Goal: Task Accomplishment & Management: Use online tool/utility

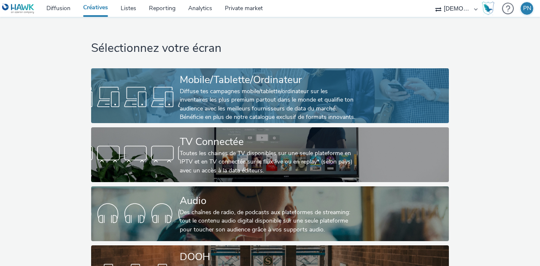
click at [316, 97] on div "Diffuse tes campagnes mobile/tablette/ordinateur sur les inventaires les plus p…" at bounding box center [268, 104] width 177 height 35
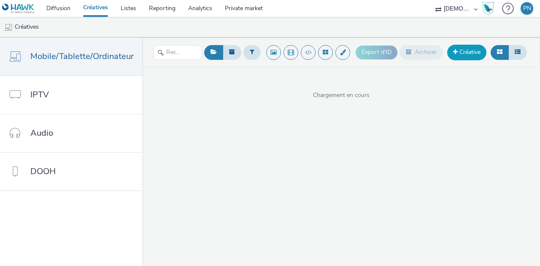
click at [467, 53] on link "Créative" at bounding box center [466, 52] width 39 height 15
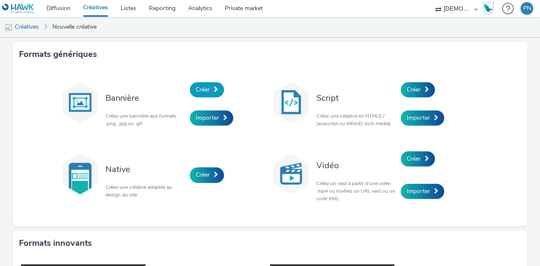
click at [192, 89] on link "Créer" at bounding box center [207, 89] width 34 height 15
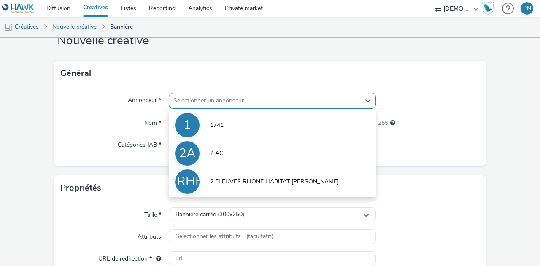
click at [191, 109] on div "option 1741 focused, 1 of 10. 10 results available. Use Up and Down to choose o…" at bounding box center [272, 101] width 207 height 16
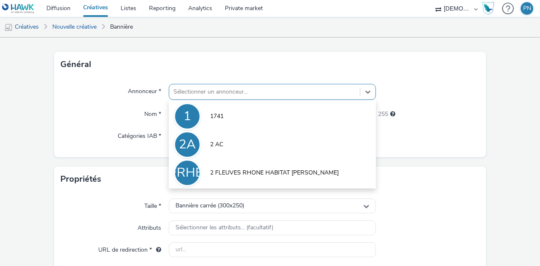
scroll to position [38, 0]
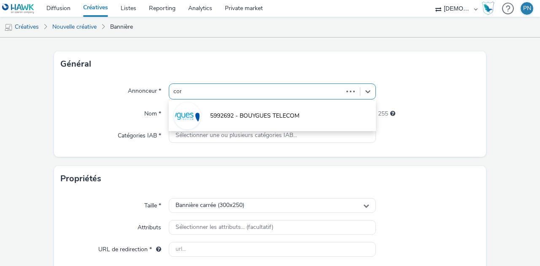
type input "comp"
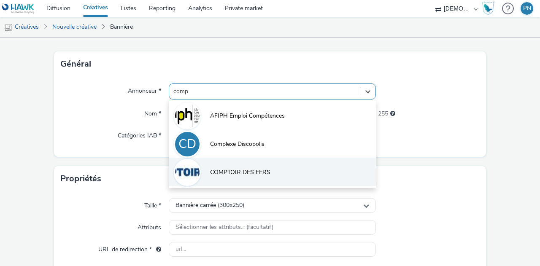
click at [194, 168] on img at bounding box center [187, 172] width 24 height 24
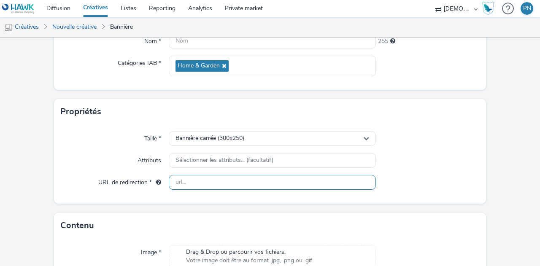
scroll to position [172, 0]
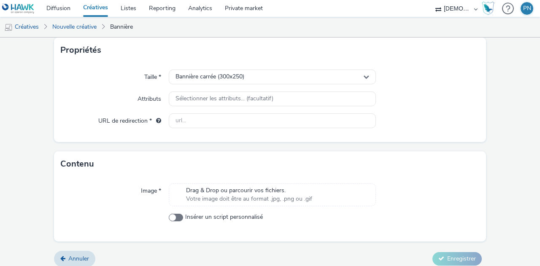
click at [222, 199] on span "Votre image doit être au format .jpg, .png ou .gif" at bounding box center [249, 199] width 126 height 8
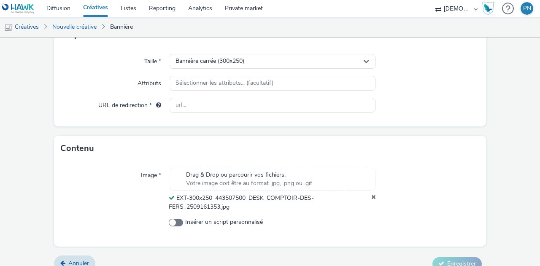
scroll to position [198, 0]
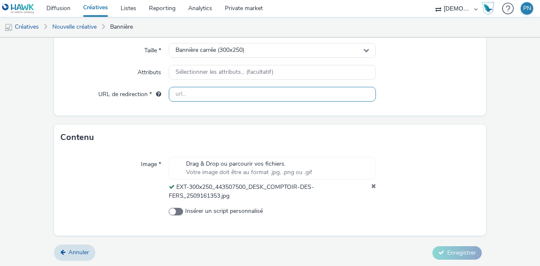
click at [231, 91] on input "text" at bounding box center [272, 94] width 207 height 15
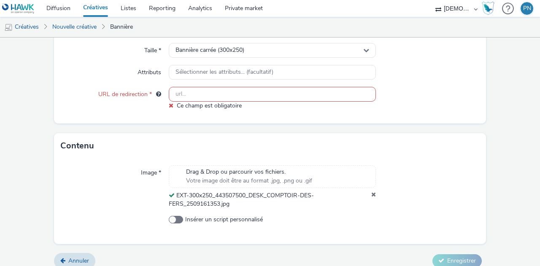
click at [178, 95] on input "text" at bounding box center [272, 94] width 207 height 15
paste input "[URL][DOMAIN_NAME]"
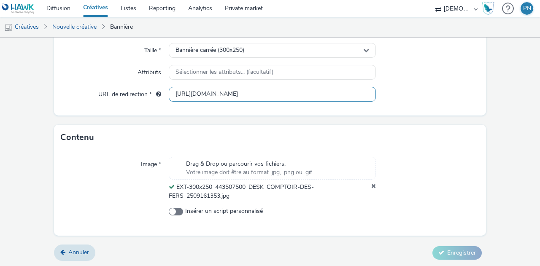
scroll to position [158, 0]
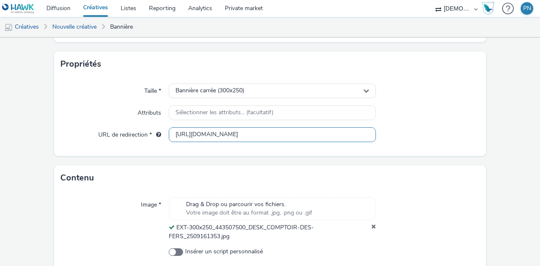
type input "[URL][DOMAIN_NAME]"
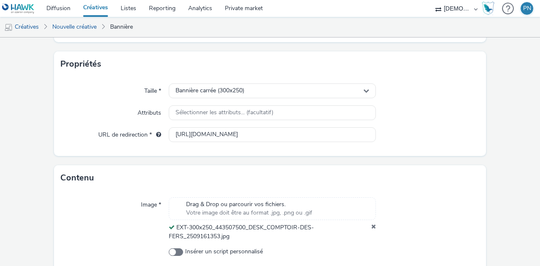
click at [128, 103] on div "Taille * Bannière carrée (300x250) Attributs Sélectionner les attributs... (fac…" at bounding box center [270, 116] width 432 height 79
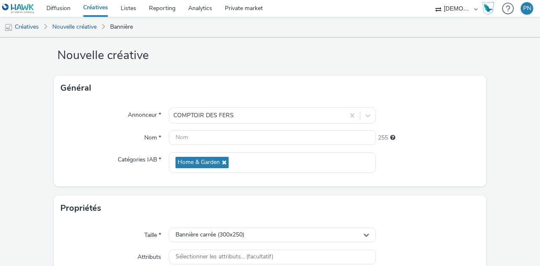
scroll to position [10, 0]
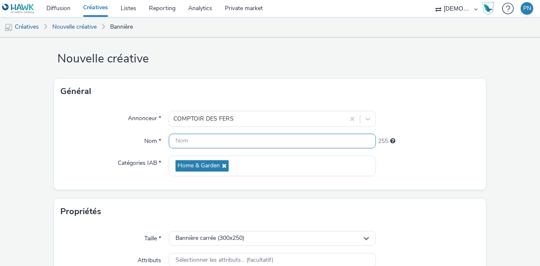
click at [187, 139] on input "text" at bounding box center [272, 141] width 207 height 15
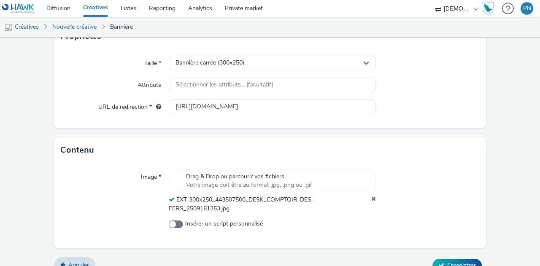
scroll to position [189, 0]
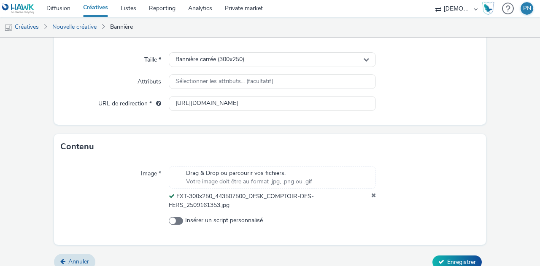
click at [115, 145] on div "Contenu" at bounding box center [270, 146] width 432 height 25
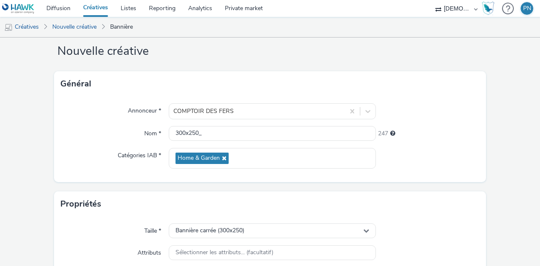
scroll to position [8, 0]
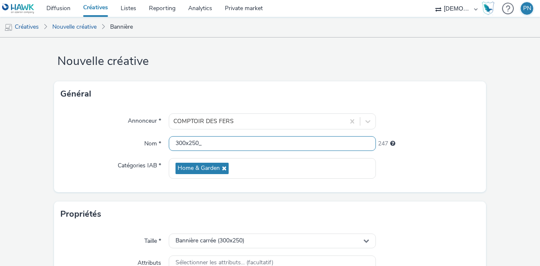
click at [237, 140] on input "300x250_" at bounding box center [272, 143] width 207 height 15
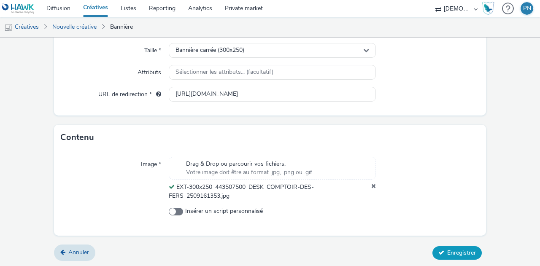
type input "300x250_SemaineDoucheCarrelage"
click at [463, 258] on button "Enregistrer" at bounding box center [456, 252] width 49 height 13
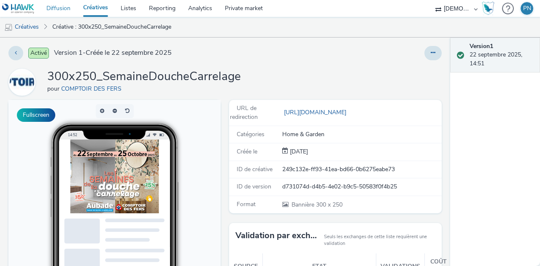
click at [51, 2] on link "Diffusion" at bounding box center [58, 8] width 37 height 17
